Goal: Information Seeking & Learning: Learn about a topic

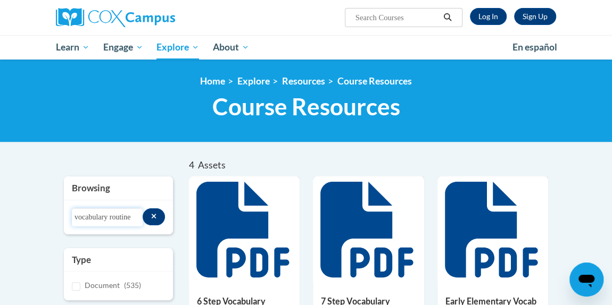
drag, startPoint x: 111, startPoint y: 218, endPoint x: 140, endPoint y: 217, distance: 29.3
click at [140, 217] on input "vocabulary routine" at bounding box center [107, 218] width 71 height 18
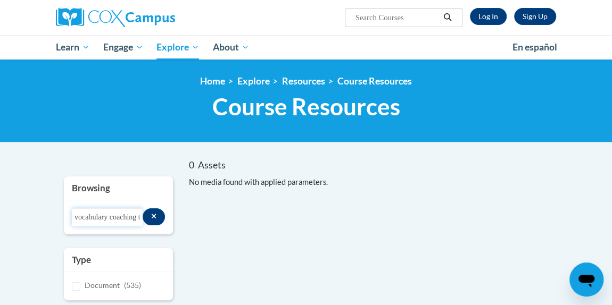
drag, startPoint x: 95, startPoint y: 221, endPoint x: 32, endPoint y: 211, distance: 63.7
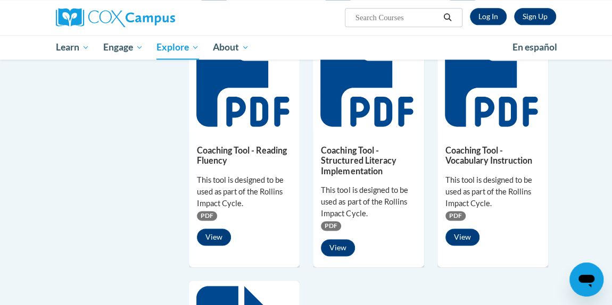
scroll to position [643, 0]
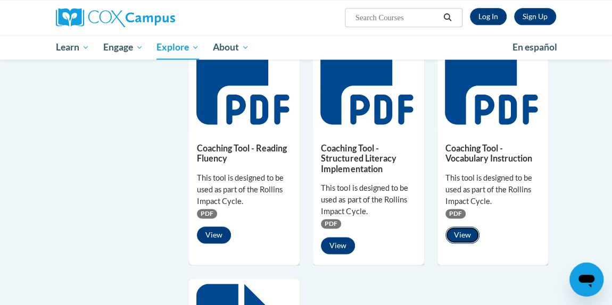
click at [468, 231] on button "View" at bounding box center [462, 235] width 34 height 17
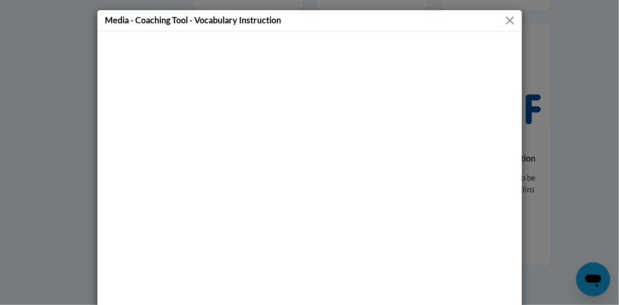
click at [503, 20] on button "Close" at bounding box center [509, 20] width 13 height 13
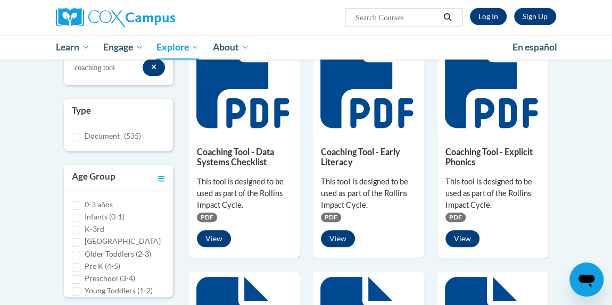
scroll to position [125, 0]
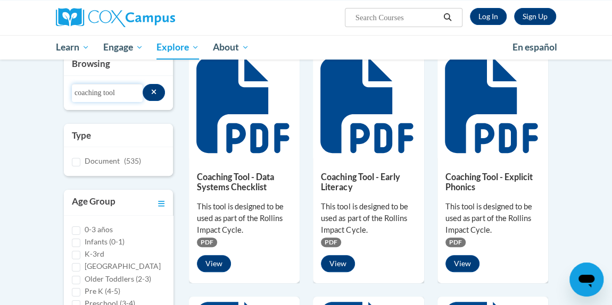
drag, startPoint x: 133, startPoint y: 94, endPoint x: 70, endPoint y: 96, distance: 62.8
click at [70, 96] on div "Search resources coaching tool" at bounding box center [118, 93] width 109 height 34
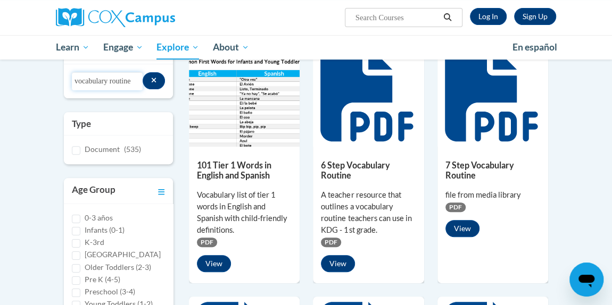
scroll to position [155, 0]
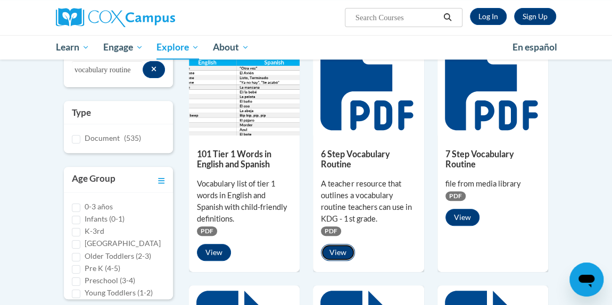
click at [335, 251] on button "View" at bounding box center [338, 252] width 34 height 17
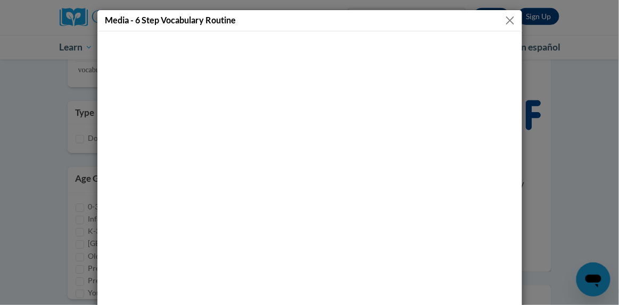
click at [505, 21] on button "Close" at bounding box center [509, 20] width 13 height 13
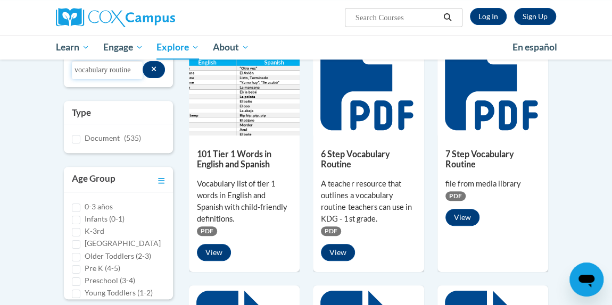
click at [122, 76] on input "vocabulary routine" at bounding box center [107, 70] width 71 height 18
drag, startPoint x: 112, startPoint y: 70, endPoint x: 163, endPoint y: 74, distance: 50.7
click at [163, 74] on div "Search resources vocabulary routine" at bounding box center [118, 70] width 93 height 18
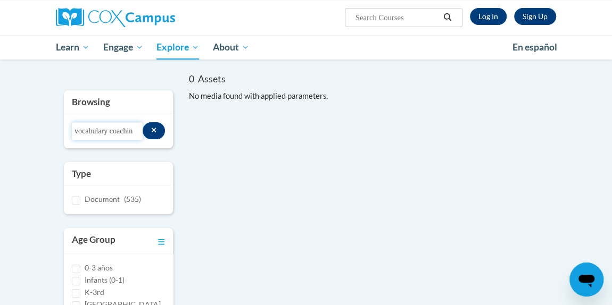
scroll to position [0, 0]
type input "v"
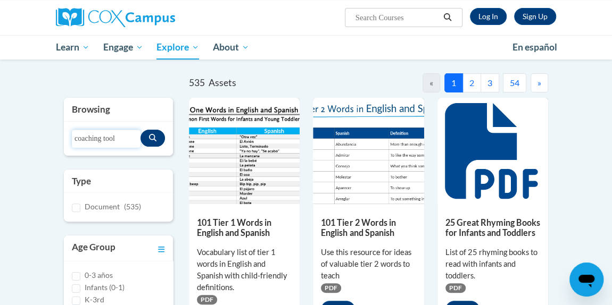
type input "coaching tool"
click at [159, 135] on button "Search resources" at bounding box center [152, 138] width 24 height 17
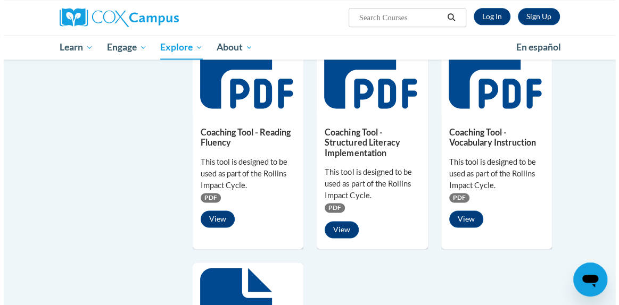
scroll to position [661, 0]
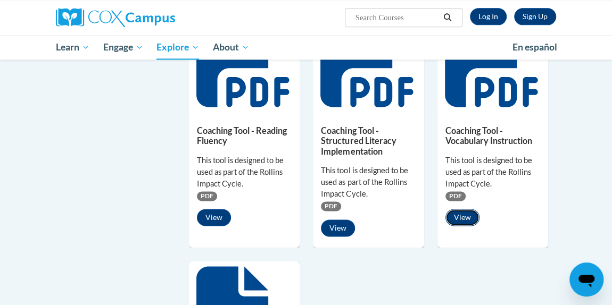
click at [468, 217] on button "View" at bounding box center [462, 217] width 34 height 17
